Goal: Task Accomplishment & Management: Use online tool/utility

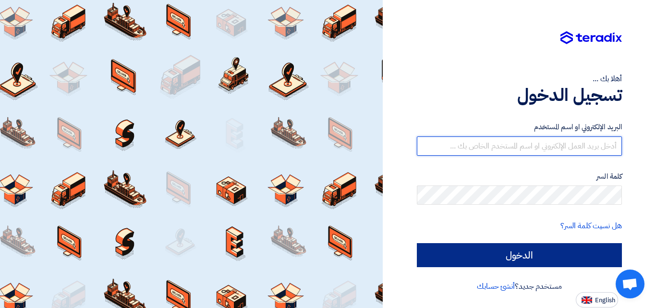
type input "[EMAIL_ADDRESS][DOMAIN_NAME]"
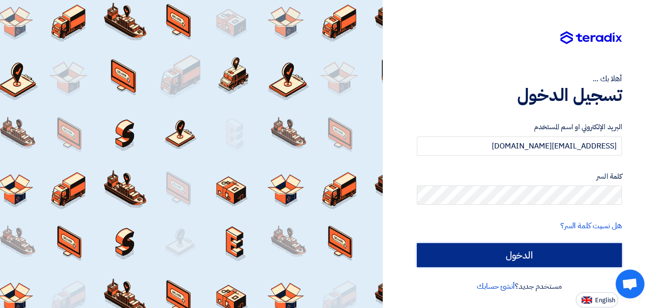
click at [466, 260] on input "الدخول" at bounding box center [519, 255] width 205 height 24
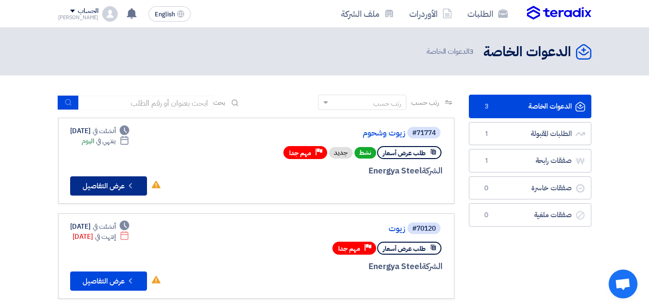
click at [124, 184] on button "Check details عرض التفاصيل" at bounding box center [108, 185] width 77 height 19
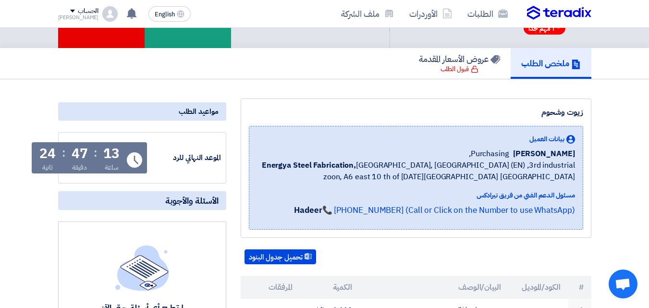
scroll to position [47, 0]
